Goal: Register for event/course

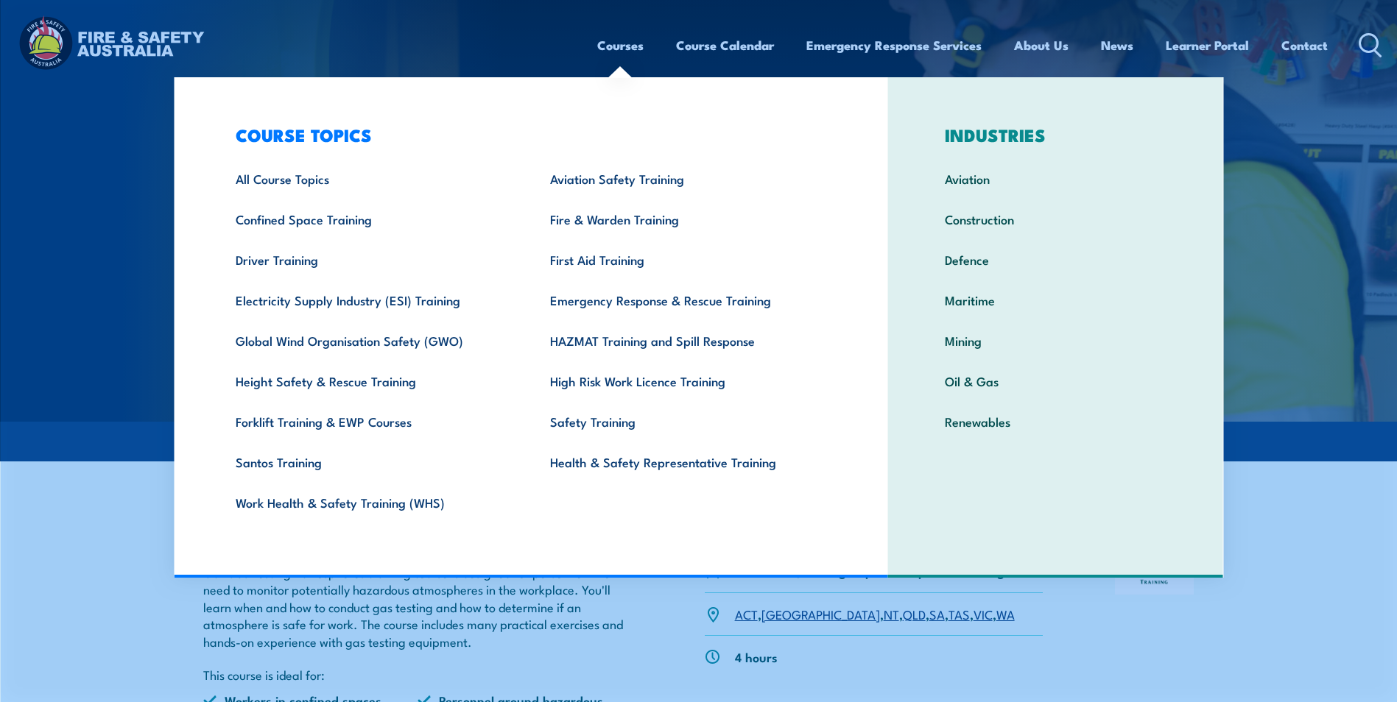
click at [624, 48] on link "Courses" at bounding box center [620, 45] width 46 height 39
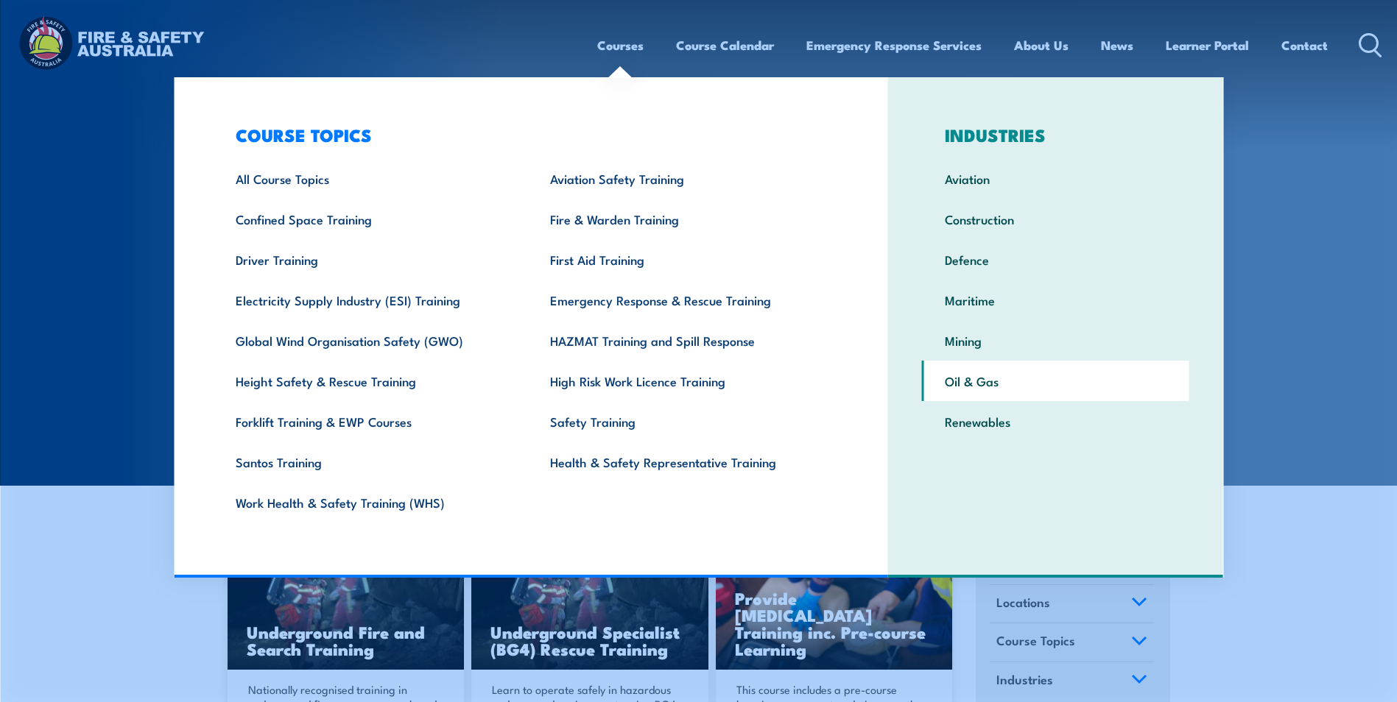
click at [950, 376] on link "Oil & Gas" at bounding box center [1055, 381] width 267 height 40
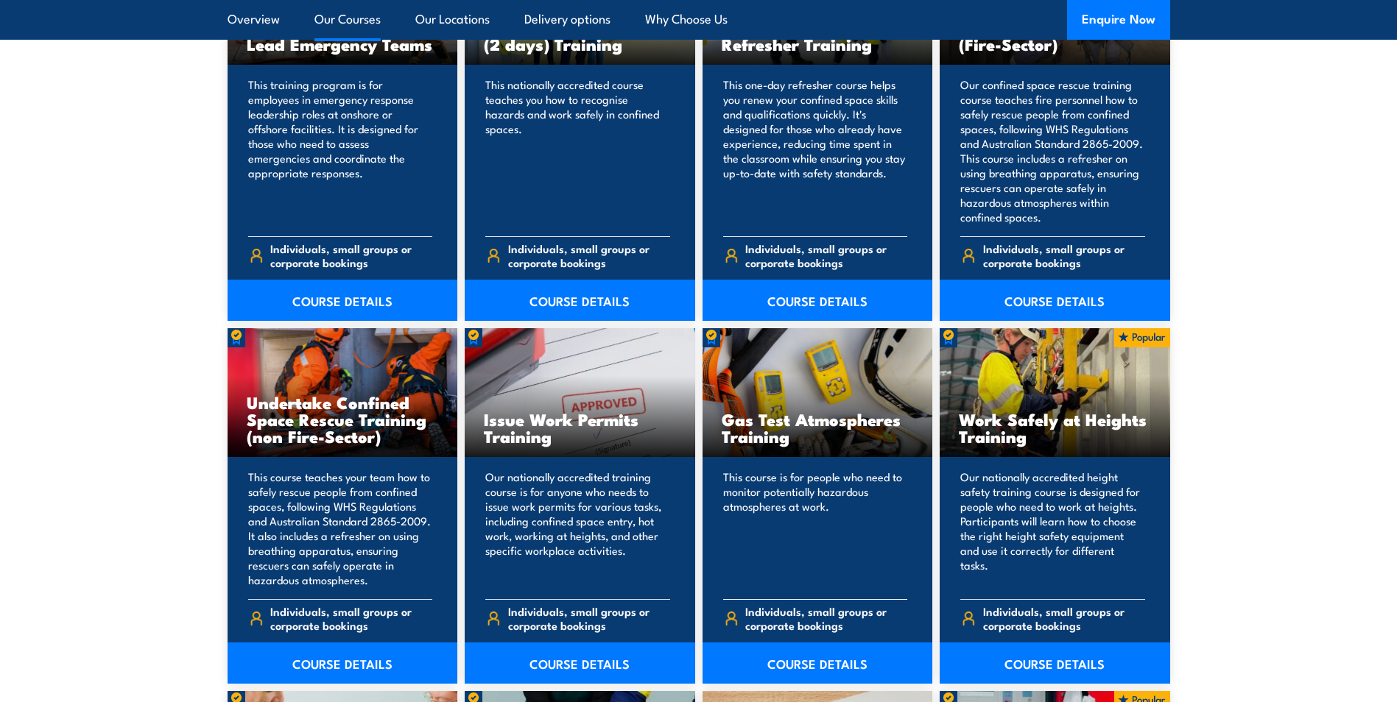
scroll to position [1988, 0]
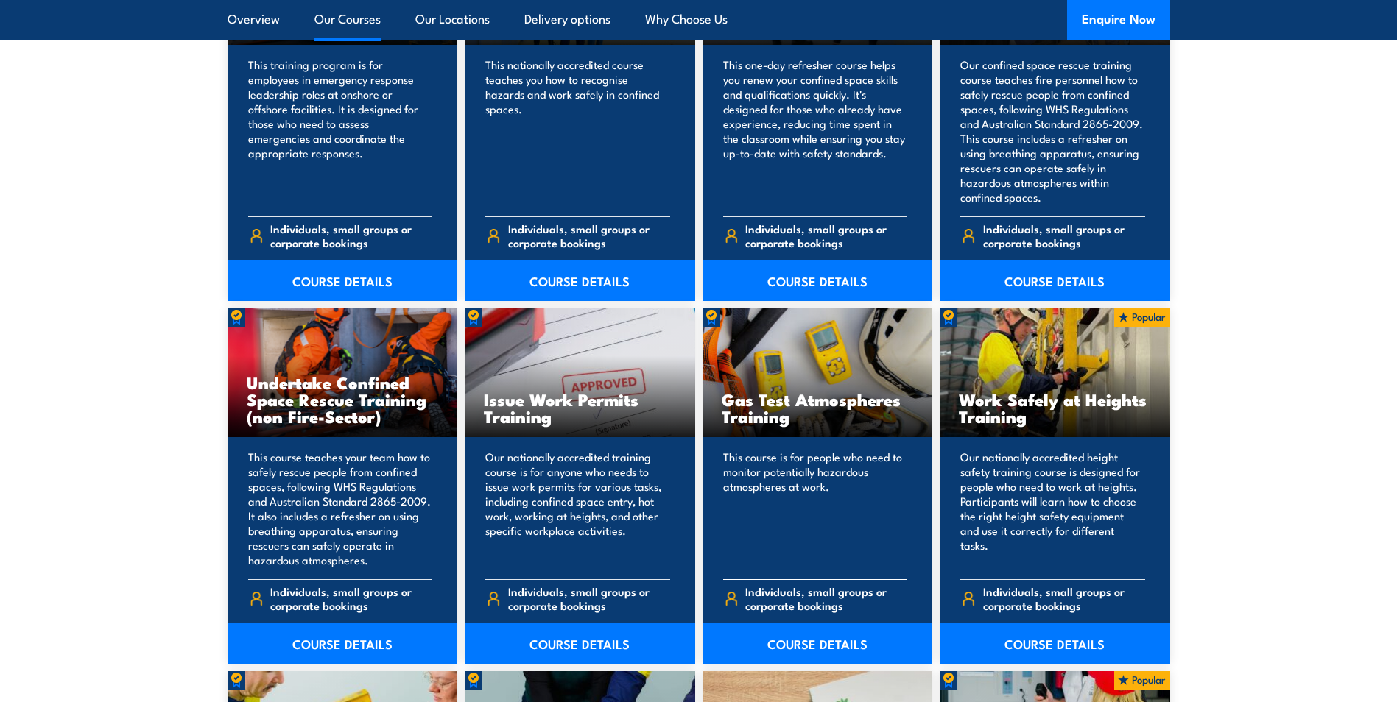
click at [803, 638] on link "COURSE DETAILS" at bounding box center [817, 643] width 230 height 41
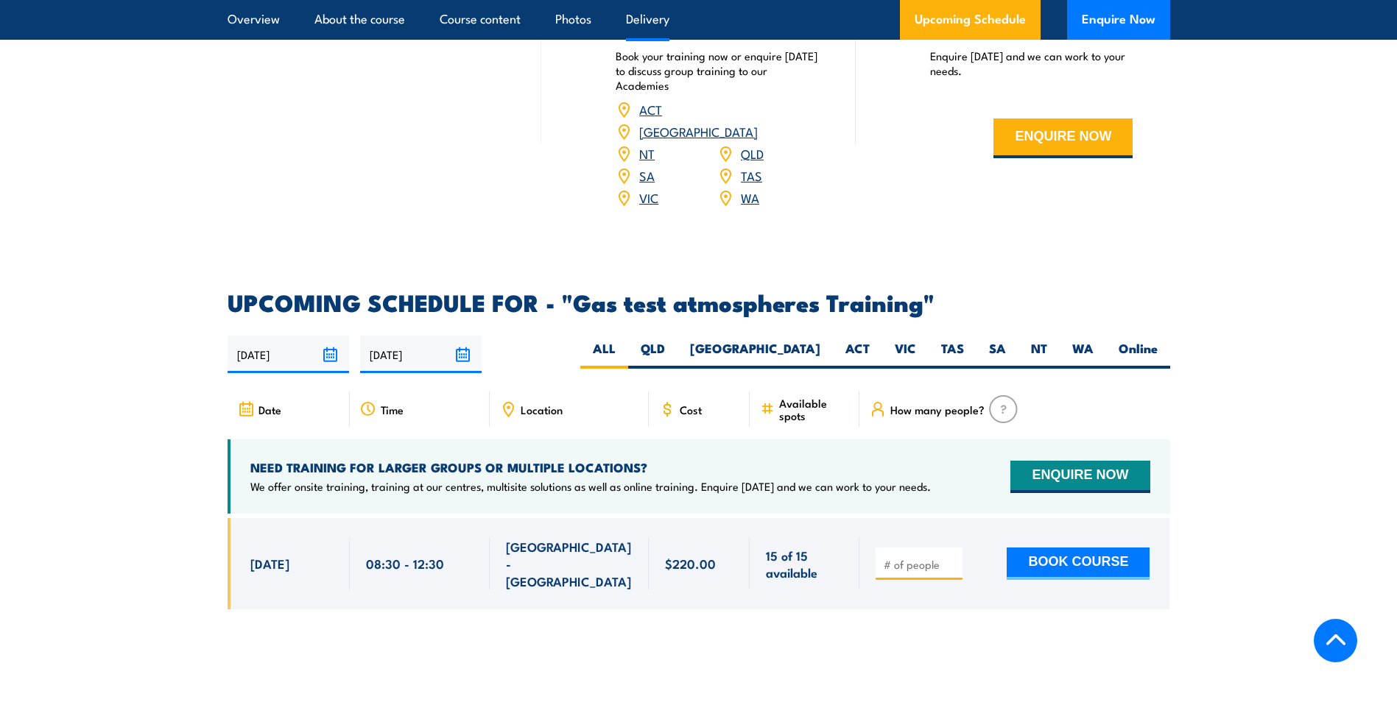
scroll to position [2209, 0]
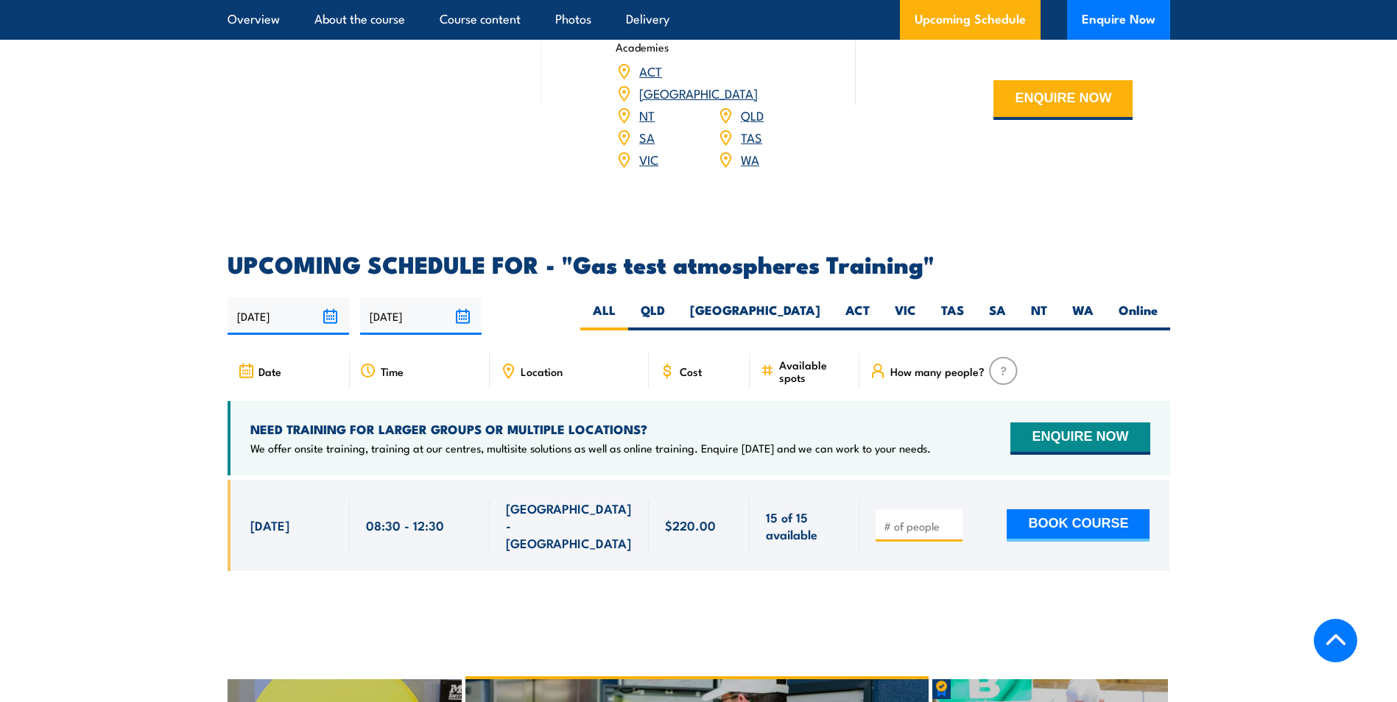
click at [331, 297] on input "03/09/2025" at bounding box center [288, 316] width 121 height 38
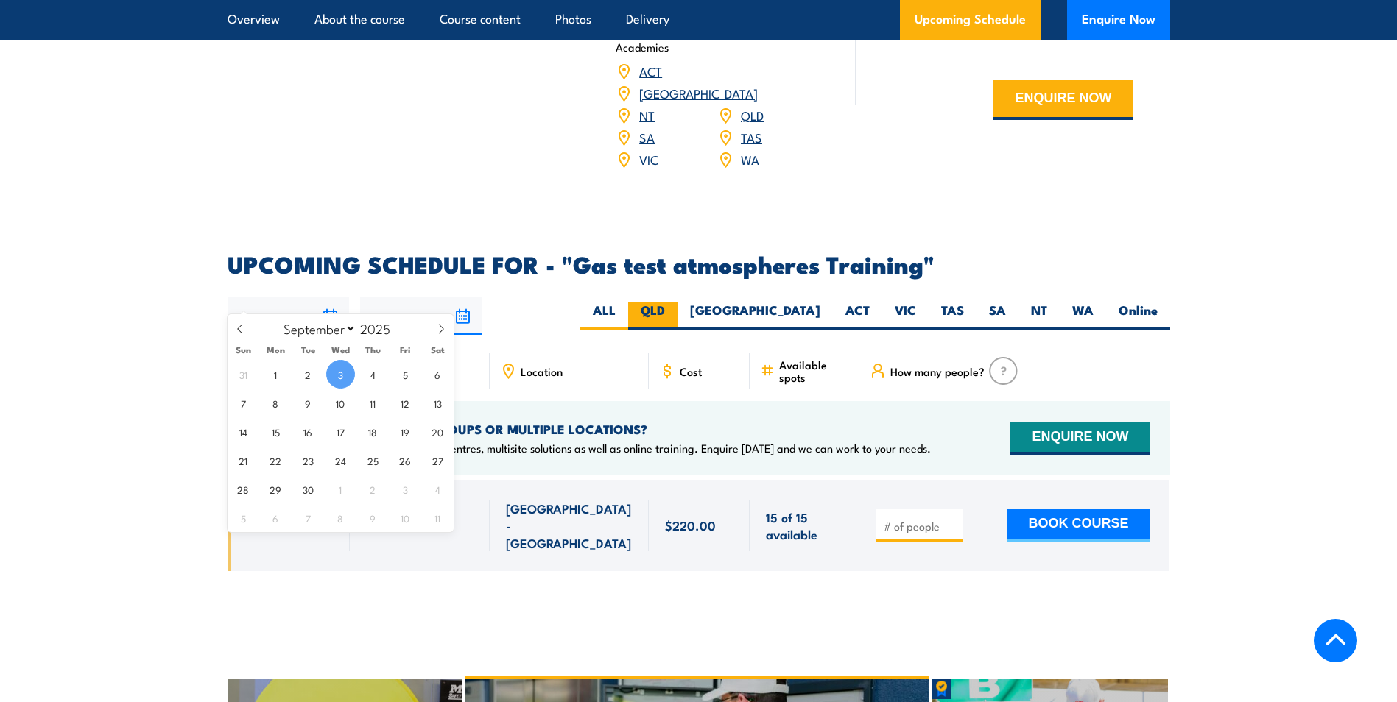
click at [677, 302] on label "QLD" at bounding box center [652, 316] width 49 height 29
click at [674, 302] on input "QLD" at bounding box center [670, 307] width 10 height 10
radio input "true"
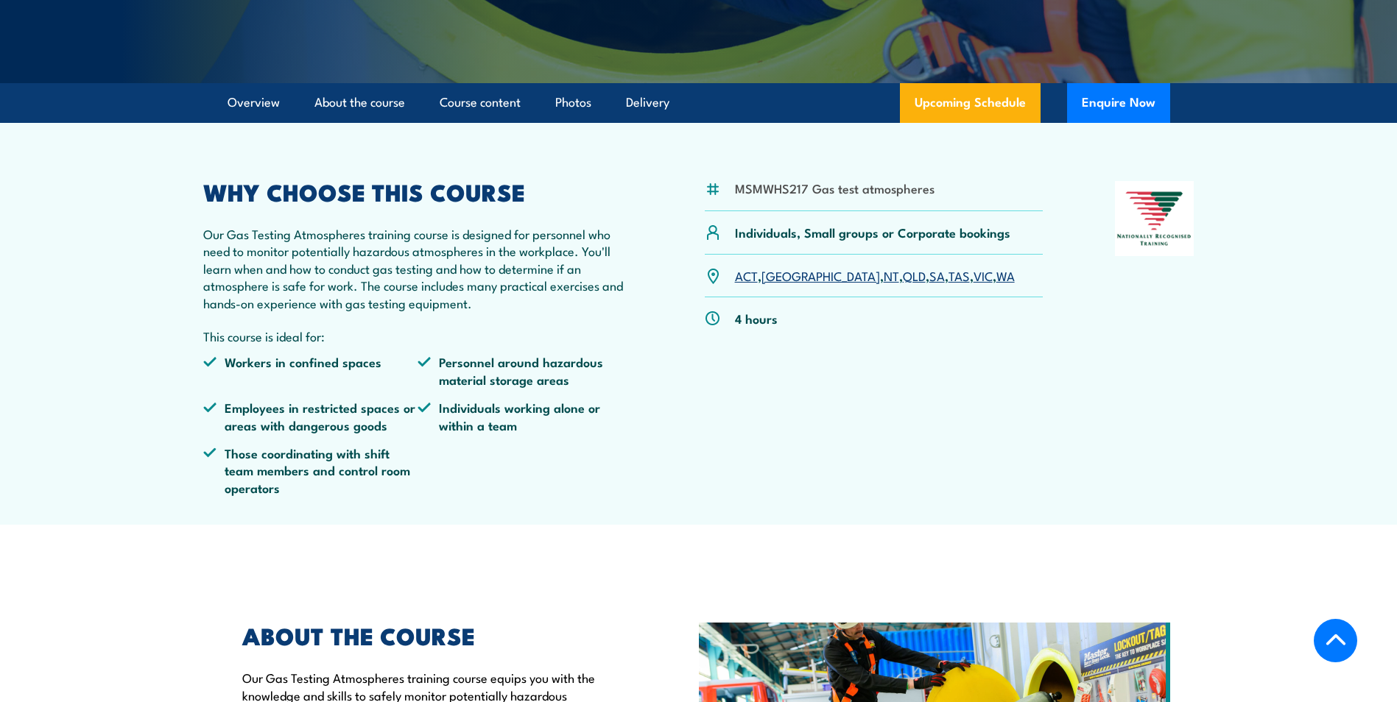
scroll to position [231, 0]
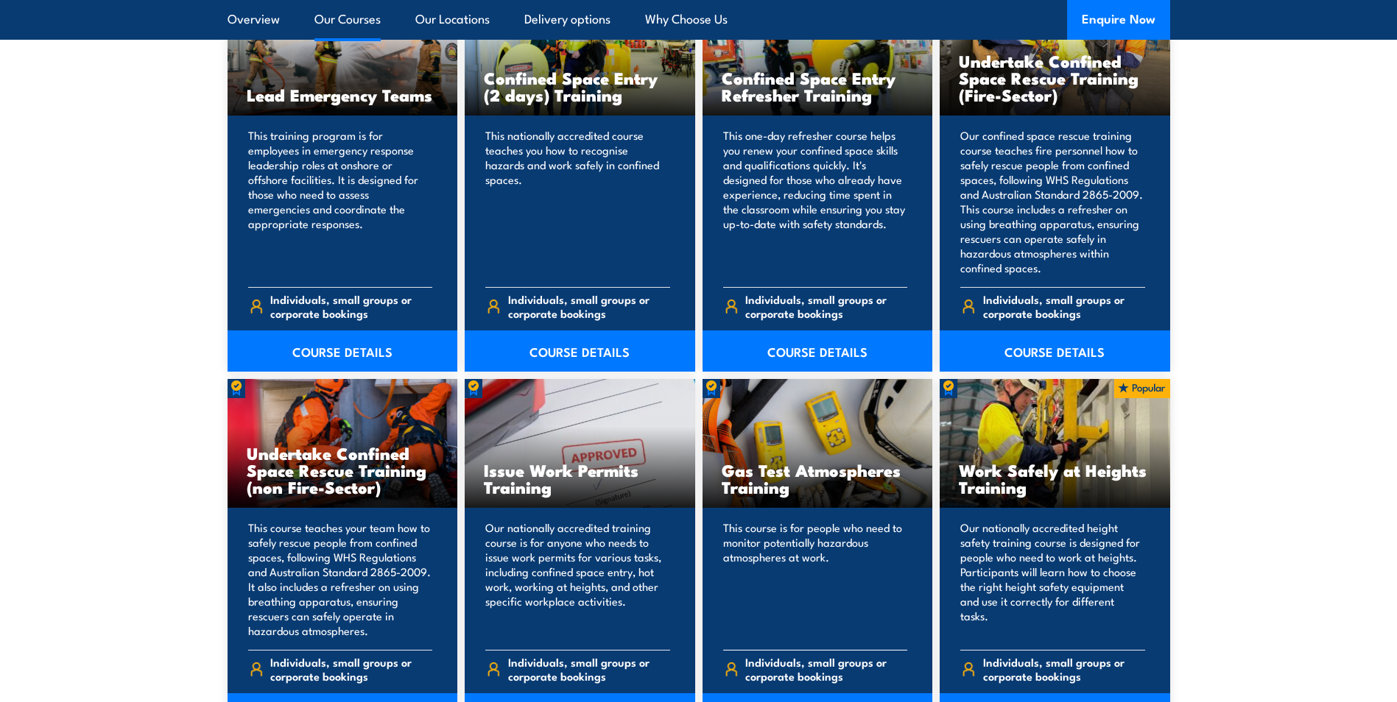
scroll to position [1914, 0]
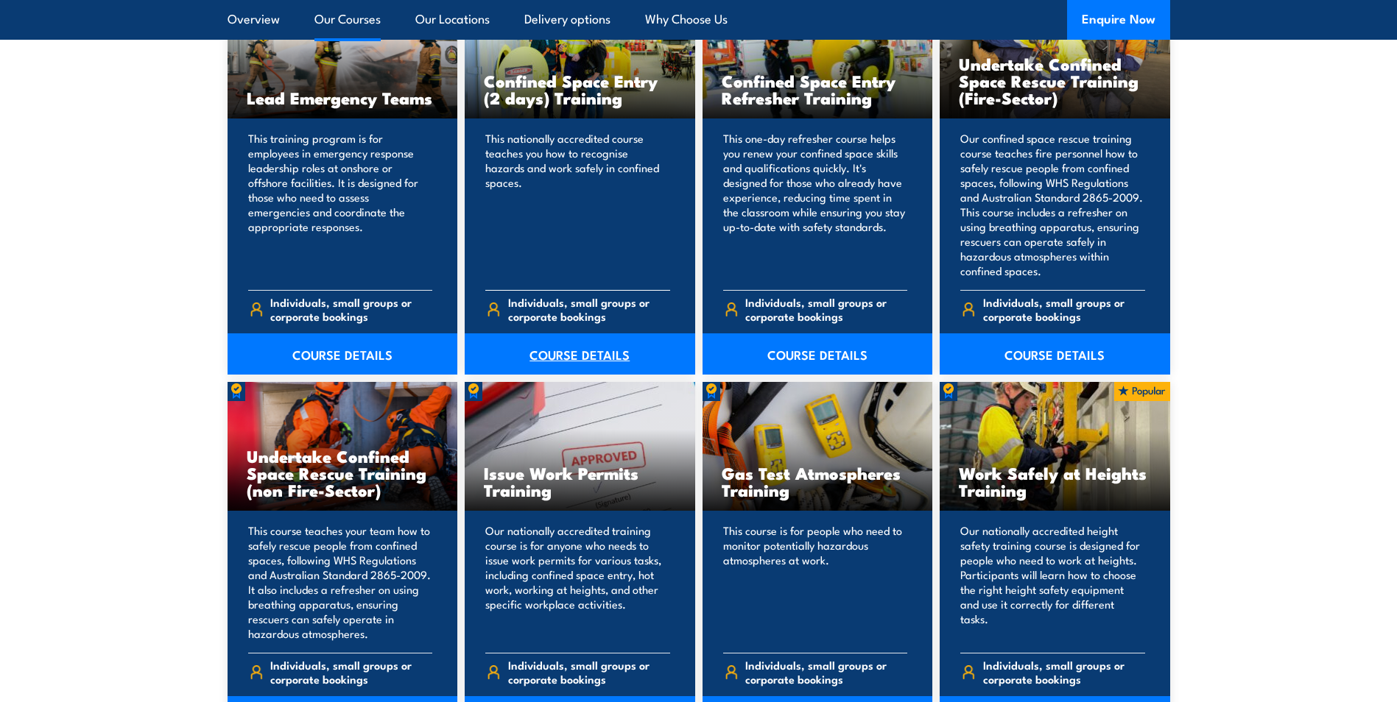
click at [581, 341] on link "COURSE DETAILS" at bounding box center [580, 354] width 230 height 41
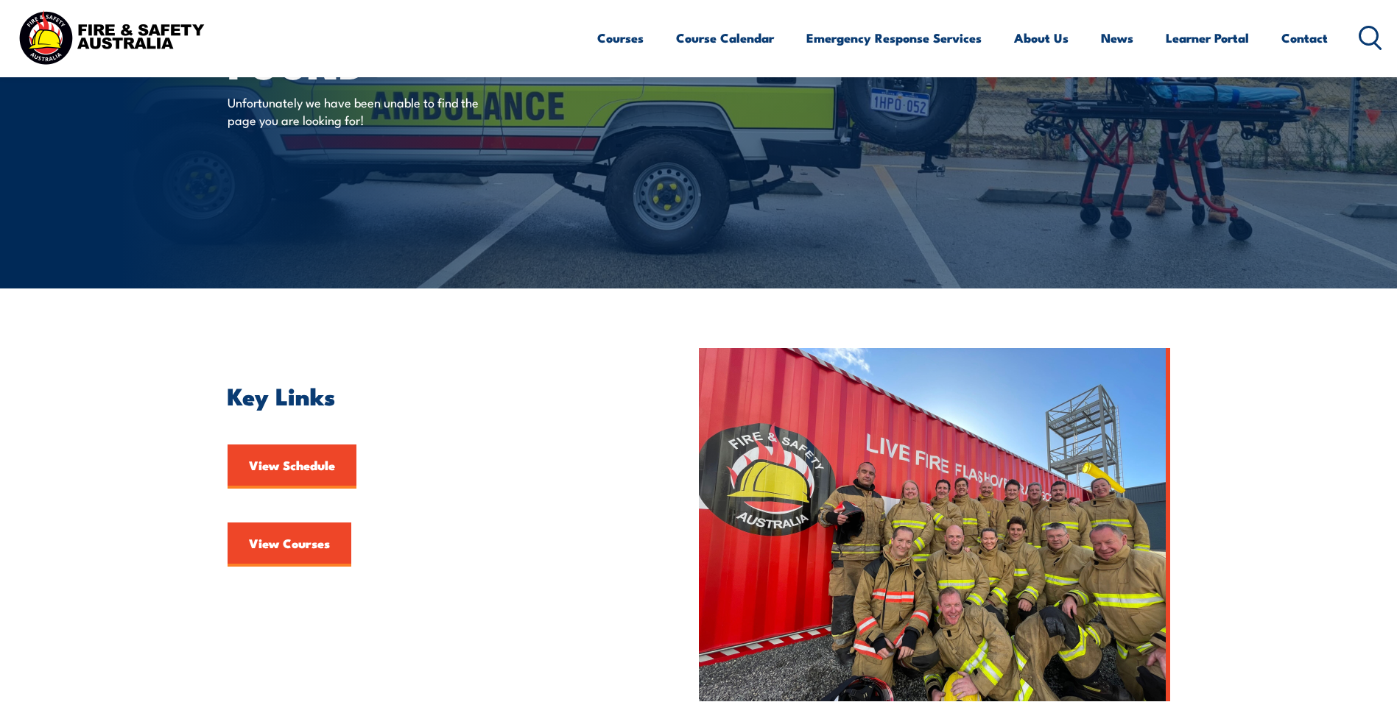
scroll to position [295, 0]
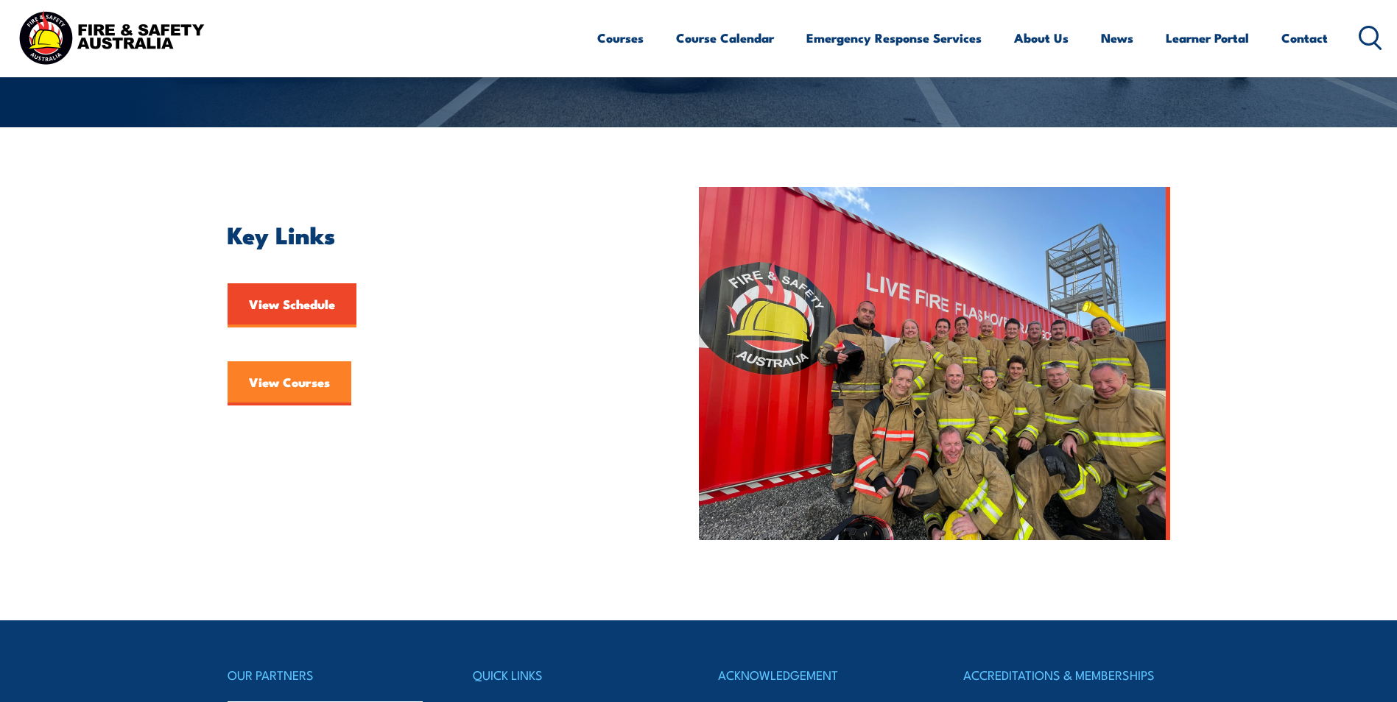
click at [295, 395] on link "View Courses" at bounding box center [290, 384] width 124 height 44
